Goal: Task Accomplishment & Management: Use online tool/utility

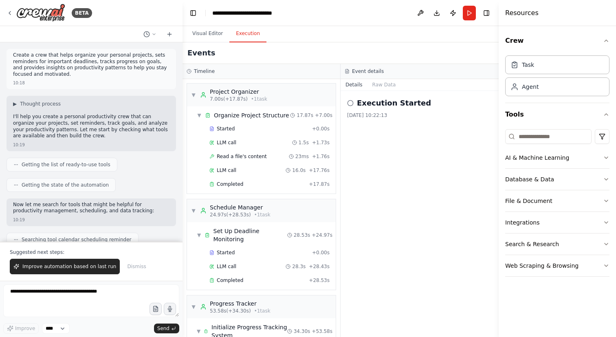
scroll to position [146, 0]
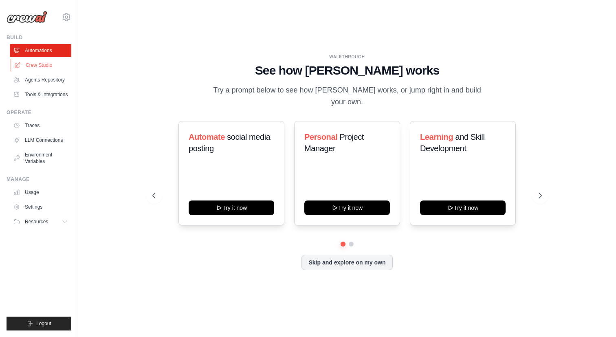
click at [44, 66] on link "Crew Studio" at bounding box center [41, 65] width 61 height 13
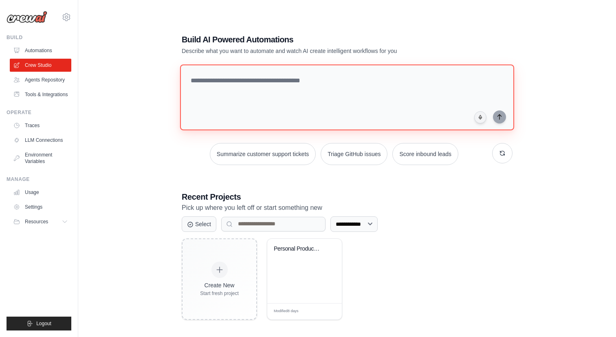
click at [234, 86] on textarea at bounding box center [347, 97] width 334 height 66
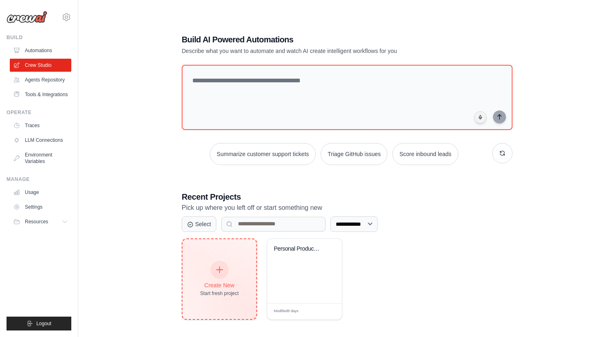
click at [241, 270] on div "Create New Start fresh project" at bounding box center [219, 279] width 74 height 80
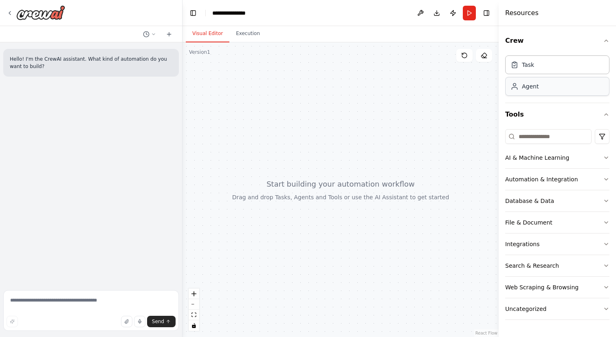
click at [530, 89] on div "Agent" at bounding box center [530, 86] width 17 height 8
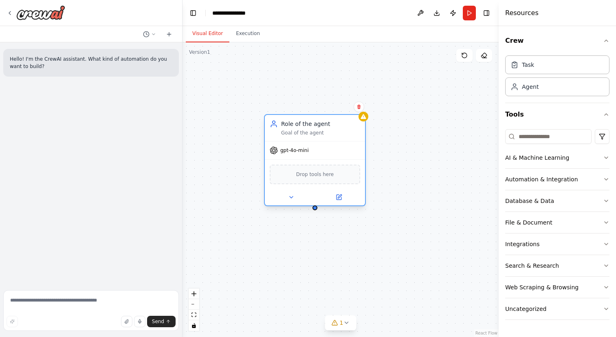
drag, startPoint x: 440, startPoint y: 142, endPoint x: 326, endPoint y: 129, distance: 115.6
click at [326, 129] on div "Role of the agent Goal of the agent" at bounding box center [320, 128] width 79 height 16
click at [538, 222] on div "File & Document" at bounding box center [528, 222] width 47 height 8
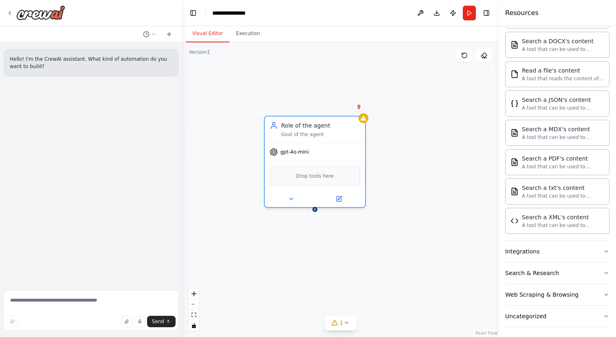
scroll to position [237, 0]
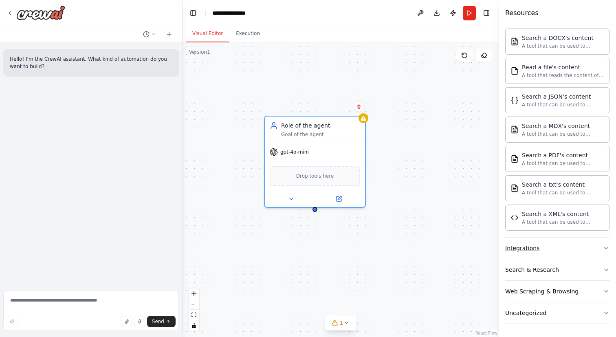
click at [546, 249] on button "Integrations" at bounding box center [557, 247] width 104 height 21
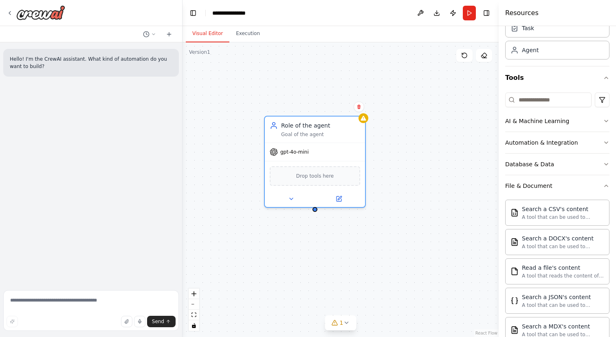
scroll to position [31, 0]
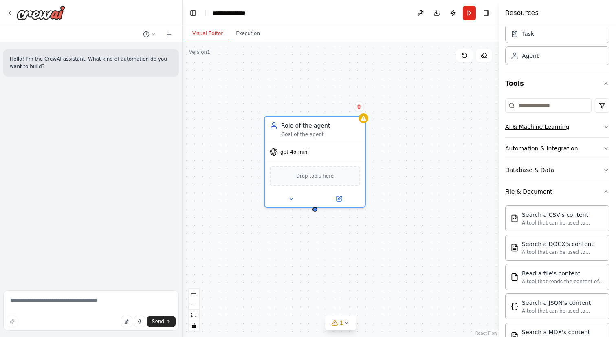
click at [552, 130] on div "AI & Machine Learning" at bounding box center [537, 127] width 64 height 8
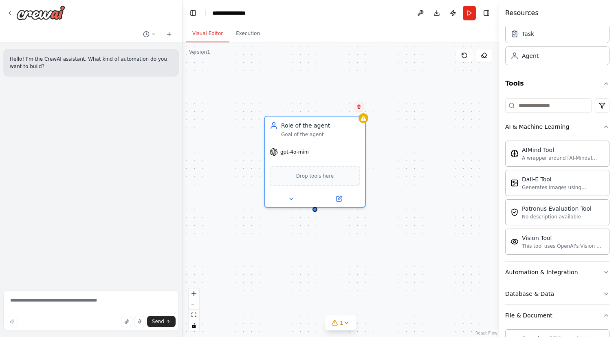
click at [357, 105] on icon at bounding box center [358, 106] width 5 height 5
click at [336, 105] on button "Confirm" at bounding box center [335, 107] width 29 height 10
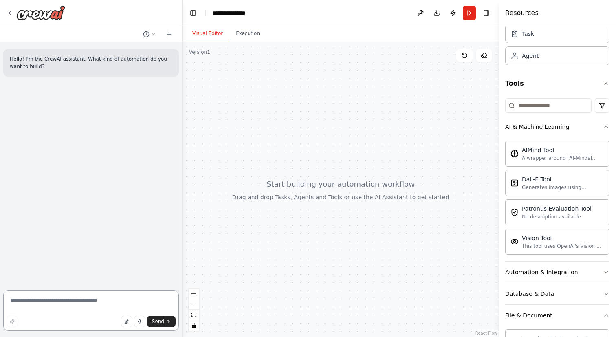
click at [78, 301] on textarea at bounding box center [90, 310] width 175 height 41
paste textarea "**********"
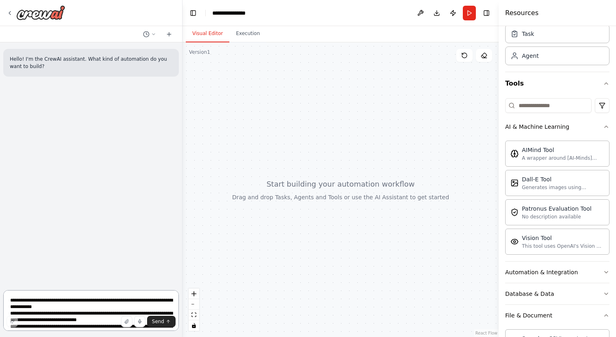
scroll to position [1098, 0]
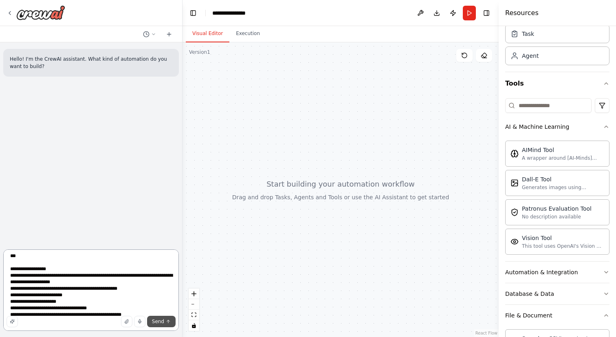
type textarea "**********"
click at [164, 320] on span "Send" at bounding box center [158, 321] width 12 height 7
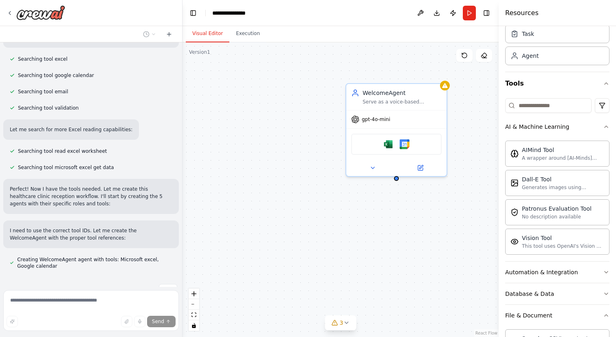
scroll to position [1358, 0]
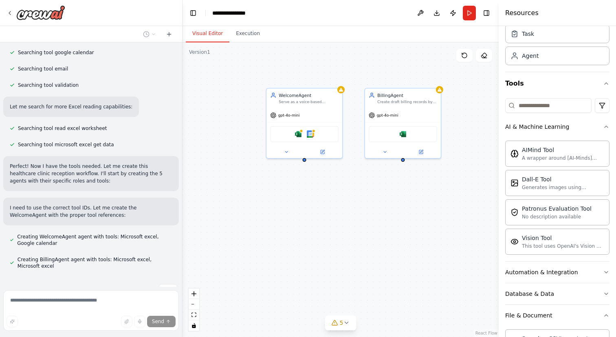
drag, startPoint x: 355, startPoint y: 231, endPoint x: 273, endPoint y: 199, distance: 87.6
click at [273, 199] on div "WelcomeAgent Serve as a voice-based reception assistant for healthcare clinic c…" at bounding box center [340, 189] width 316 height 294
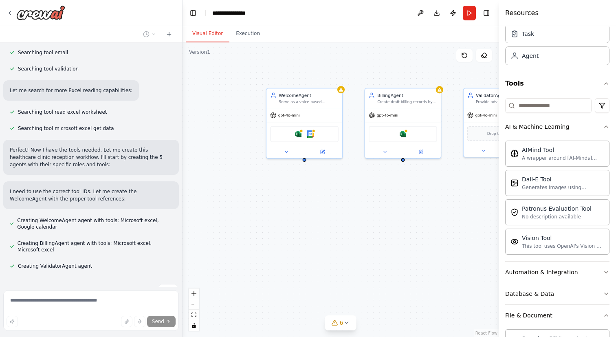
scroll to position [1397, 0]
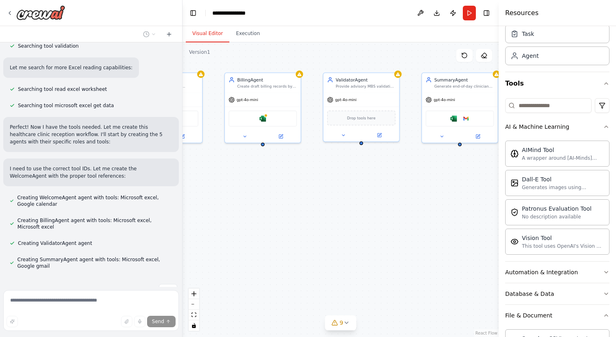
drag, startPoint x: 412, startPoint y: 194, endPoint x: 272, endPoint y: 178, distance: 140.9
click at [272, 178] on div "WelcomeAgent Serve as a voice-based reception assistant for healthcare clinic c…" at bounding box center [340, 189] width 316 height 294
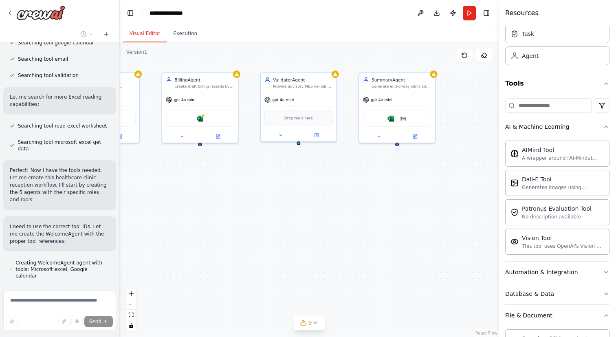
drag, startPoint x: 181, startPoint y: 178, endPoint x: 120, endPoint y: 182, distance: 61.6
click at [120, 182] on div "Hello! I'm the CrewAI assistant. What kind of automation do you want to build? …" at bounding box center [308, 168] width 616 height 337
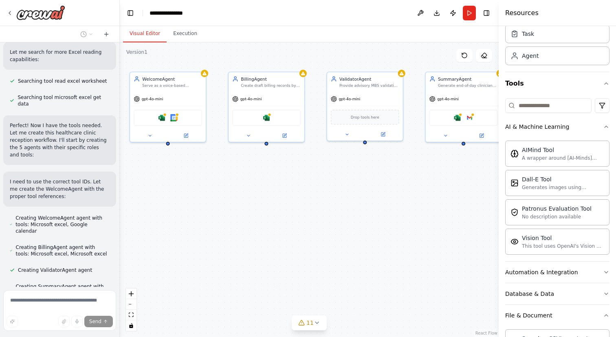
drag, startPoint x: 307, startPoint y: 222, endPoint x: 373, endPoint y: 221, distance: 66.4
click at [373, 221] on div "WelcomeAgent Serve as a voice-based reception assistant for healthcare clinic c…" at bounding box center [309, 189] width 379 height 294
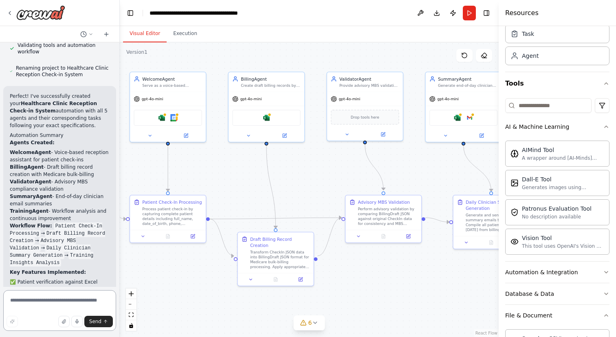
scroll to position [2507, 0]
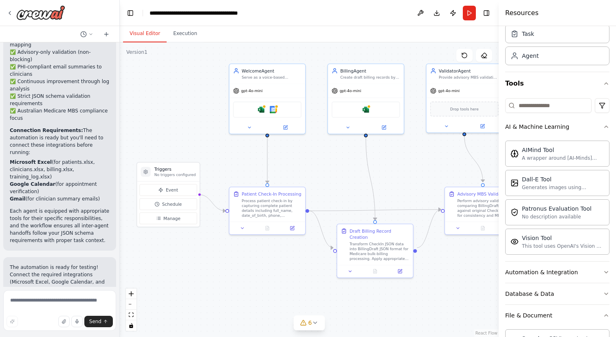
drag, startPoint x: 176, startPoint y: 283, endPoint x: 276, endPoint y: 275, distance: 99.7
click at [276, 275] on div ".deletable-edge-delete-btn { width: 20px; height: 20px; border: 0px solid #ffff…" at bounding box center [309, 189] width 379 height 294
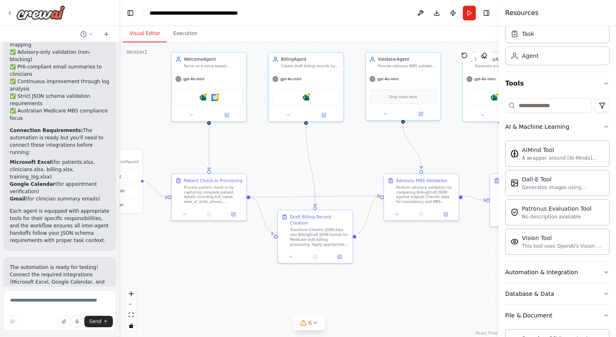
drag, startPoint x: 349, startPoint y: 285, endPoint x: 291, endPoint y: 271, distance: 59.1
click at [291, 271] on div ".deletable-edge-delete-btn { width: 20px; height: 20px; border: 0px solid #ffff…" at bounding box center [309, 189] width 379 height 294
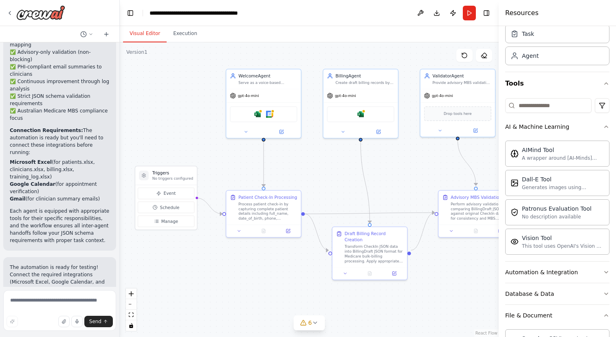
drag, startPoint x: 200, startPoint y: 254, endPoint x: 255, endPoint y: 270, distance: 57.0
click at [255, 270] on div ".deletable-edge-delete-btn { width: 20px; height: 20px; border: 0px solid #ffff…" at bounding box center [309, 189] width 379 height 294
click at [33, 302] on textarea at bounding box center [59, 310] width 113 height 41
type textarea "**********"
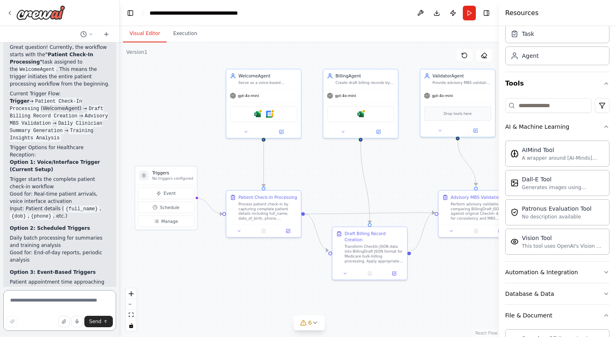
scroll to position [2878, 0]
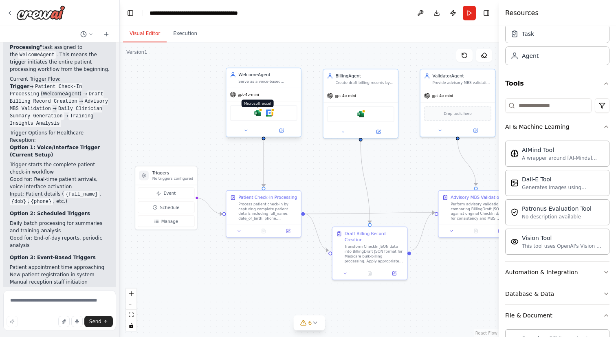
click at [257, 114] on img at bounding box center [257, 112] width 7 height 7
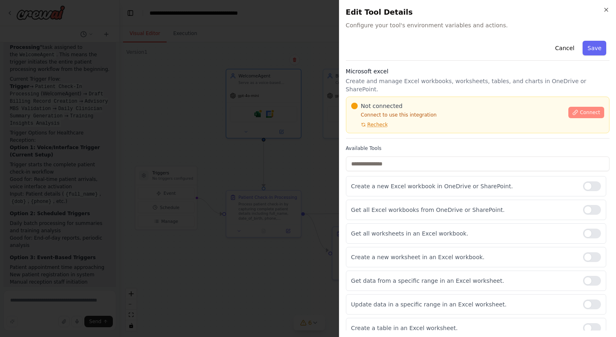
click at [585, 109] on span "Connect" at bounding box center [589, 112] width 20 height 7
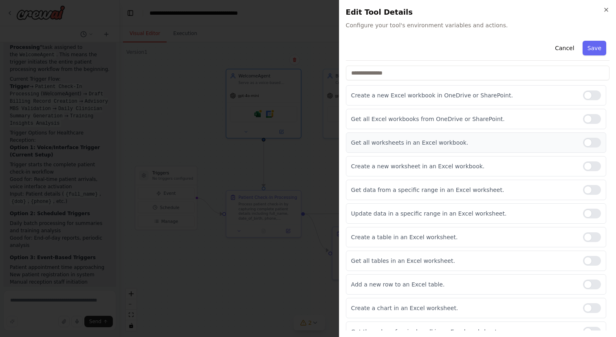
scroll to position [0, 0]
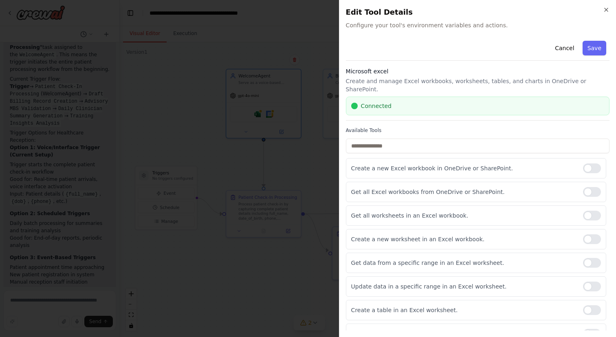
click at [375, 102] on span "Connected" at bounding box center [376, 106] width 31 height 8
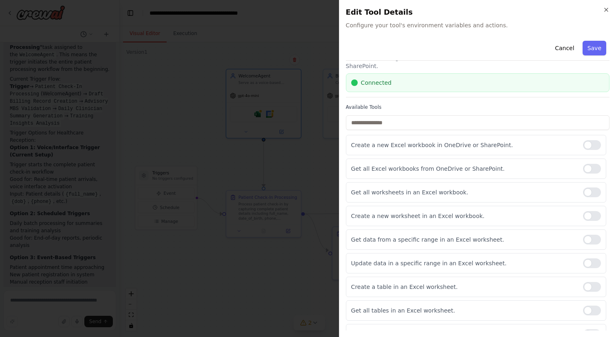
scroll to position [20, 0]
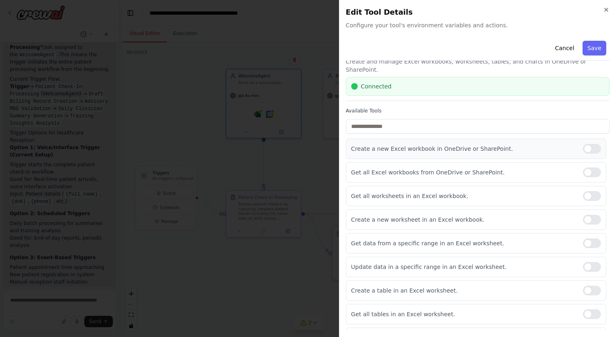
click at [591, 144] on div at bounding box center [592, 149] width 18 height 10
click at [479, 145] on p "Create a new Excel workbook in OneDrive or SharePoint." at bounding box center [463, 149] width 225 height 8
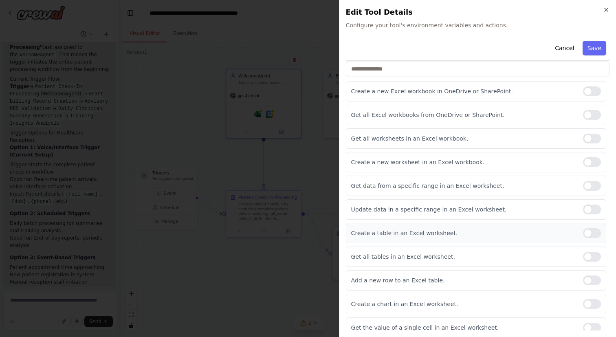
scroll to position [78, 0]
click at [432, 228] on p "Create a table in an Excel worksheet." at bounding box center [463, 232] width 225 height 8
click at [594, 227] on div at bounding box center [592, 232] width 18 height 10
click at [592, 251] on div at bounding box center [592, 256] width 18 height 10
click at [592, 298] on div at bounding box center [592, 303] width 18 height 10
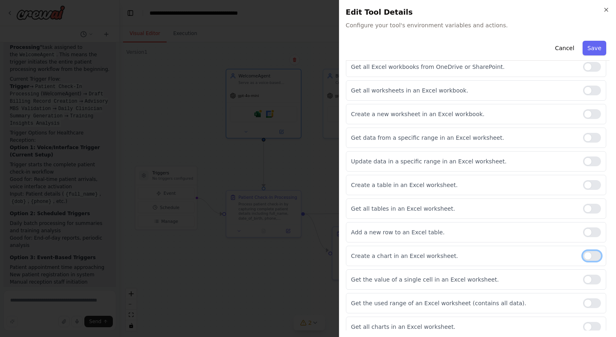
scroll to position [130, 0]
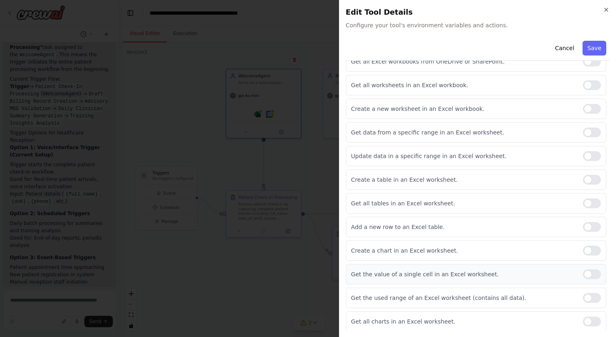
click at [594, 269] on div at bounding box center [592, 274] width 18 height 10
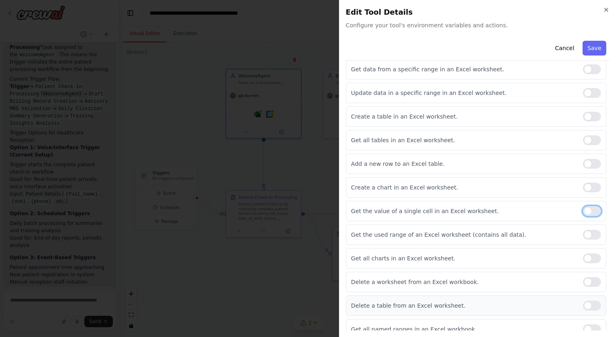
scroll to position [194, 0]
click at [591, 46] on button "Save" at bounding box center [594, 48] width 24 height 15
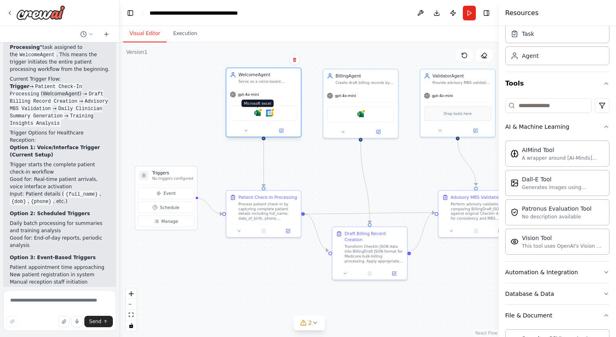
click at [257, 114] on img at bounding box center [257, 112] width 7 height 7
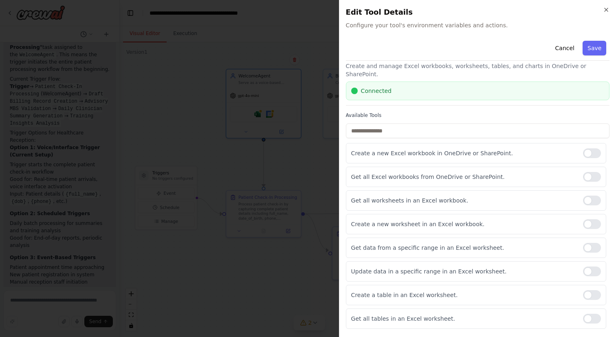
scroll to position [16, 0]
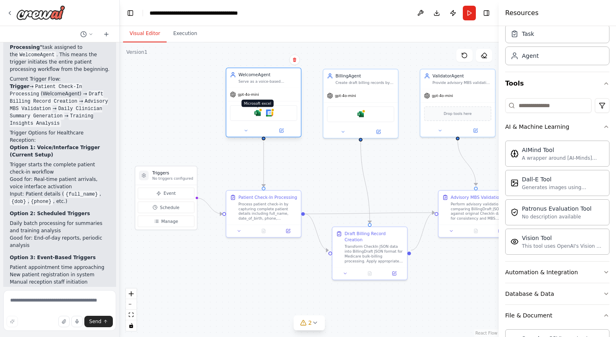
click at [259, 115] on img at bounding box center [257, 112] width 7 height 7
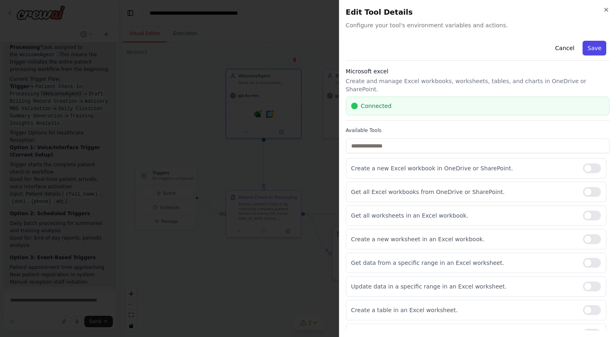
click at [605, 44] on button "Save" at bounding box center [594, 48] width 24 height 15
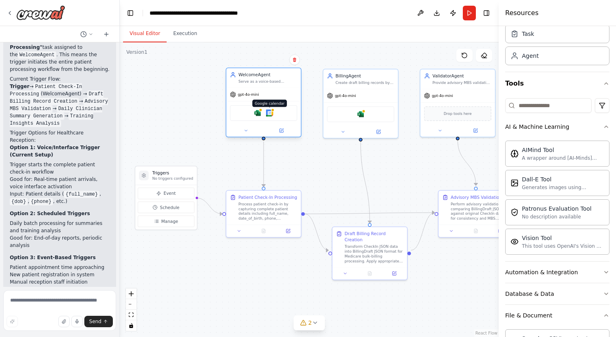
click at [269, 113] on img at bounding box center [269, 112] width 7 height 7
